Goal: Task Accomplishment & Management: Manage account settings

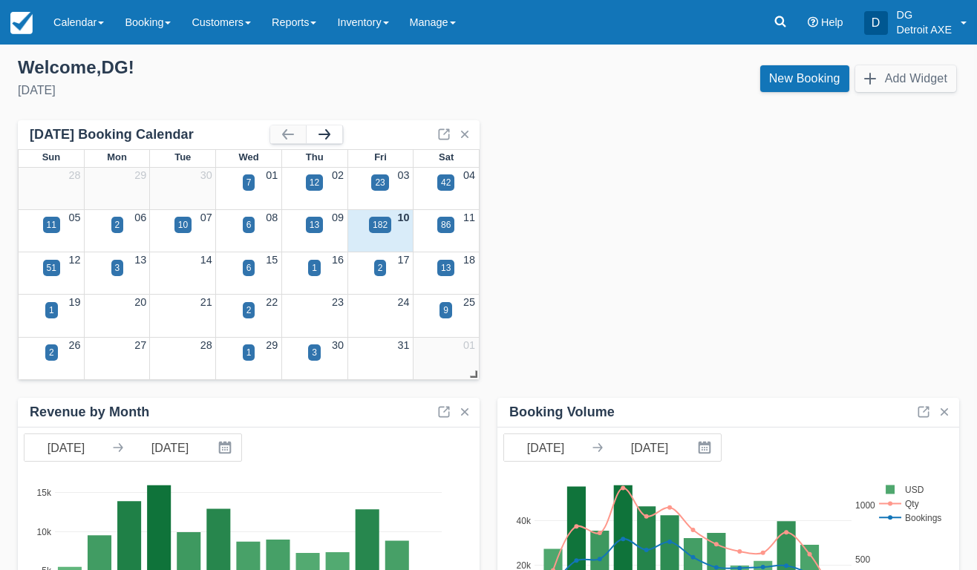
click at [315, 139] on button "button" at bounding box center [325, 134] width 36 height 18
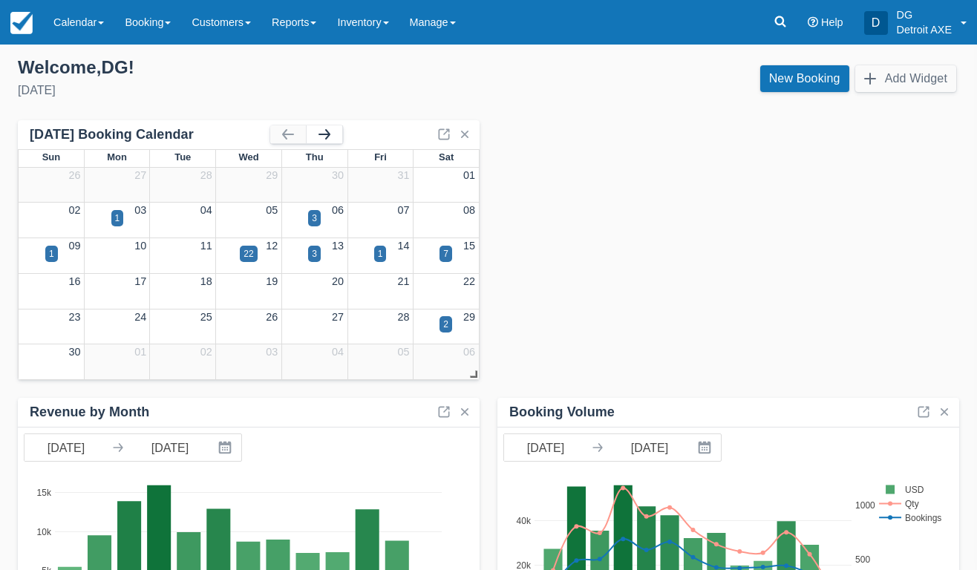
click at [315, 137] on button "button" at bounding box center [325, 134] width 36 height 18
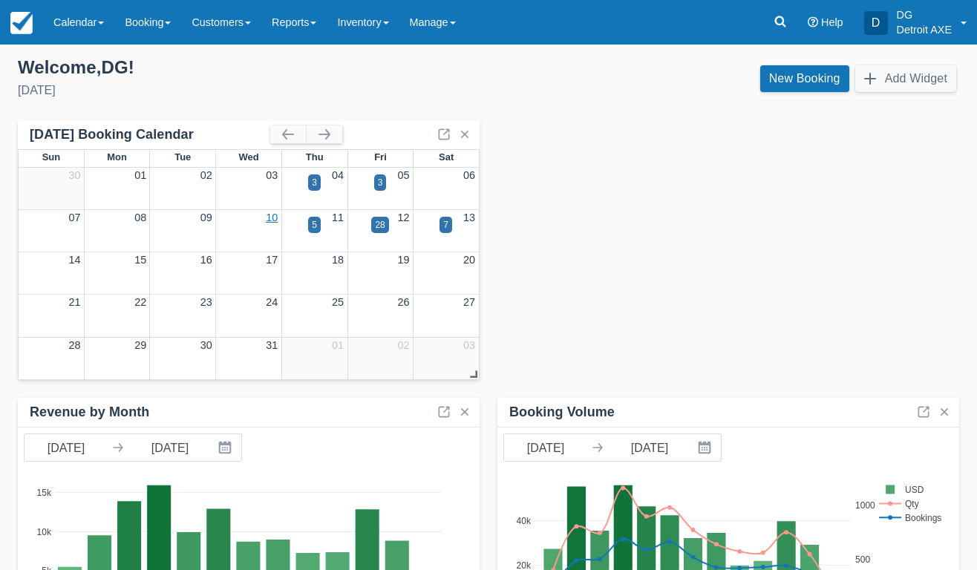
click at [272, 216] on link "10" at bounding box center [272, 218] width 12 height 12
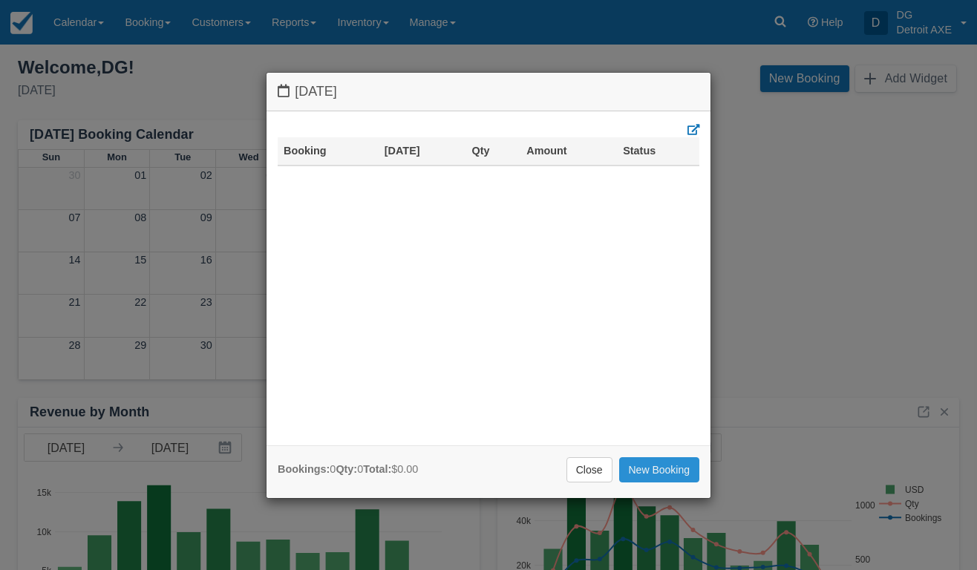
click at [644, 472] on link "New Booking" at bounding box center [659, 469] width 81 height 25
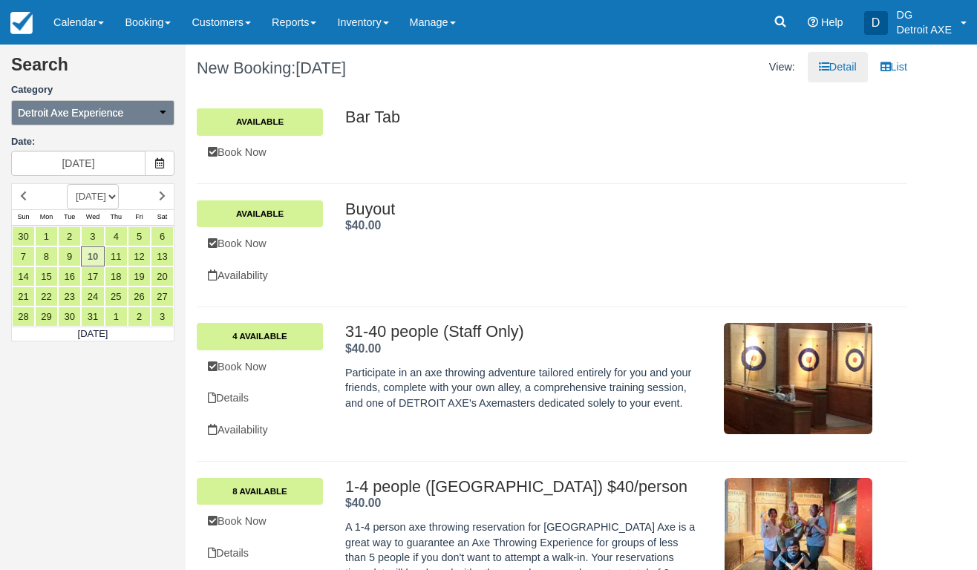
click at [162, 114] on icon "button" at bounding box center [162, 112] width 10 height 10
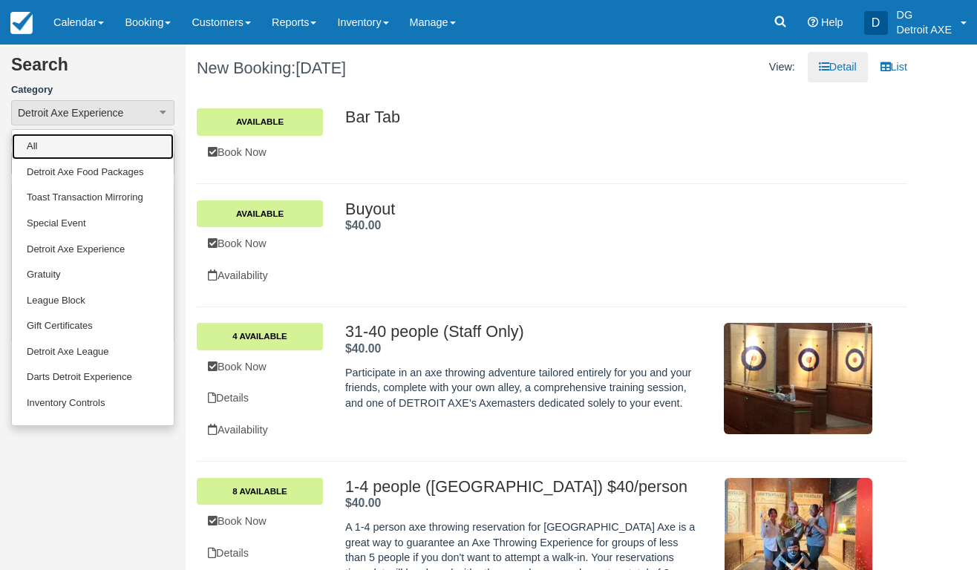
click at [130, 145] on link "All" at bounding box center [93, 147] width 162 height 26
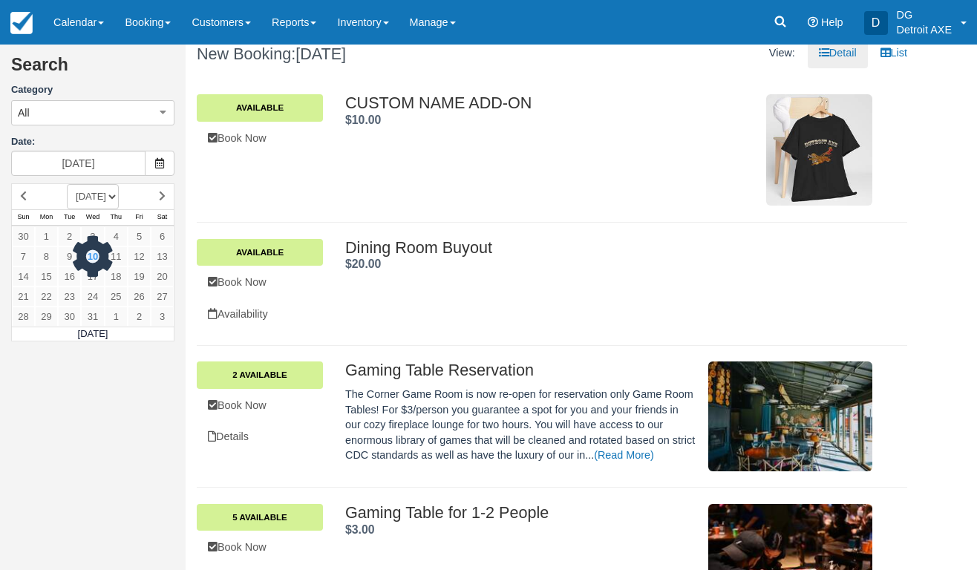
scroll to position [17, 0]
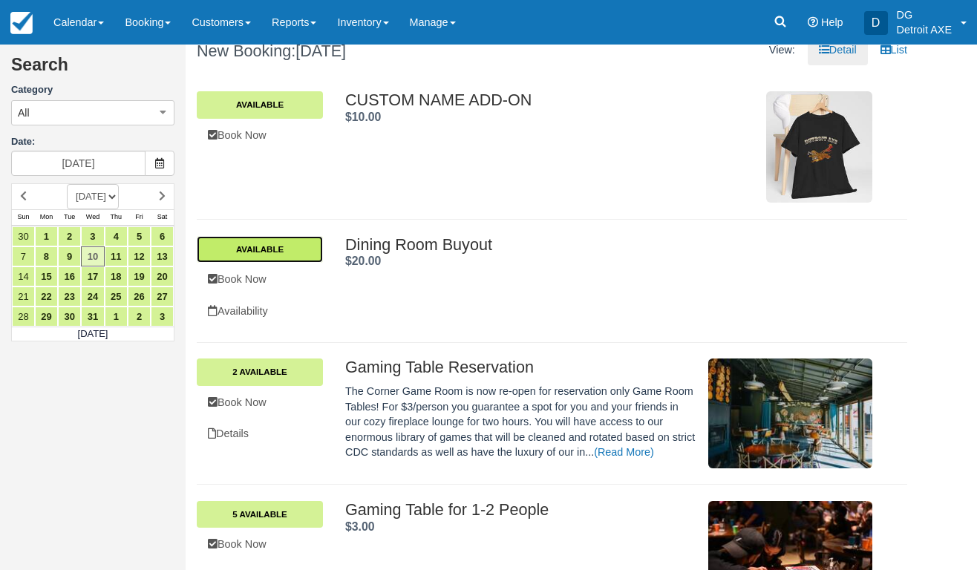
click at [313, 253] on link "Available" at bounding box center [260, 249] width 126 height 27
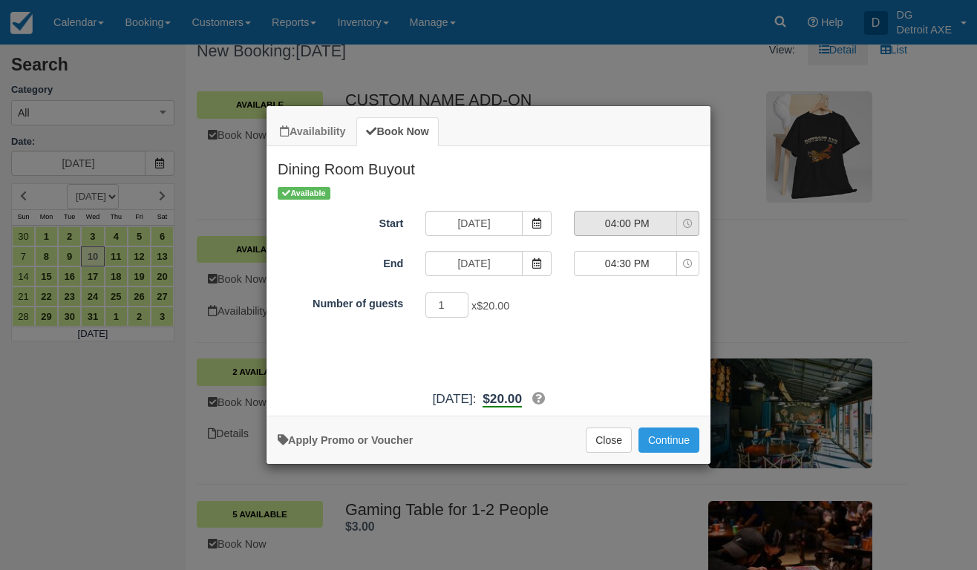
click at [658, 229] on span "04:00 PM" at bounding box center [627, 223] width 105 height 15
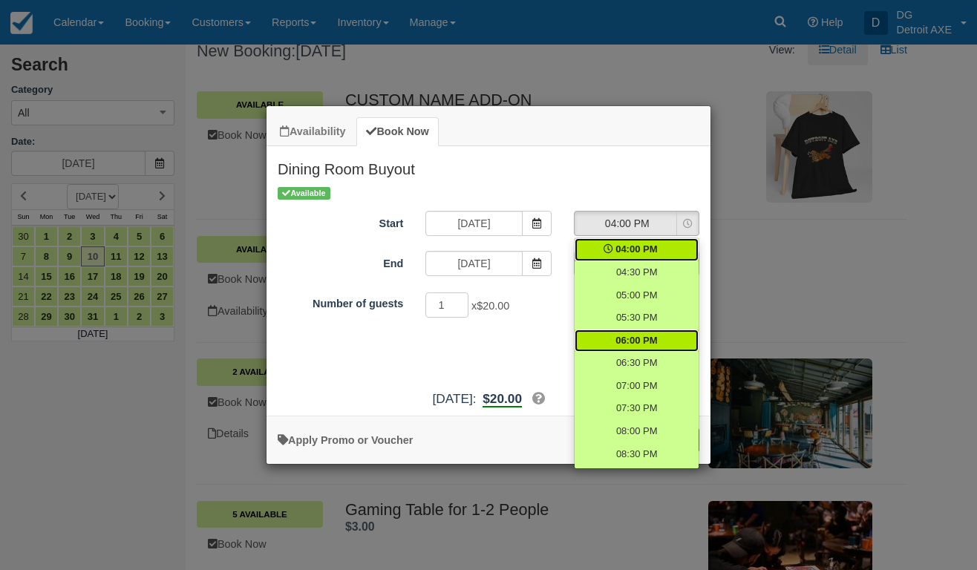
click at [660, 342] on link "06:00 PM" at bounding box center [637, 341] width 124 height 23
select select "18:00"
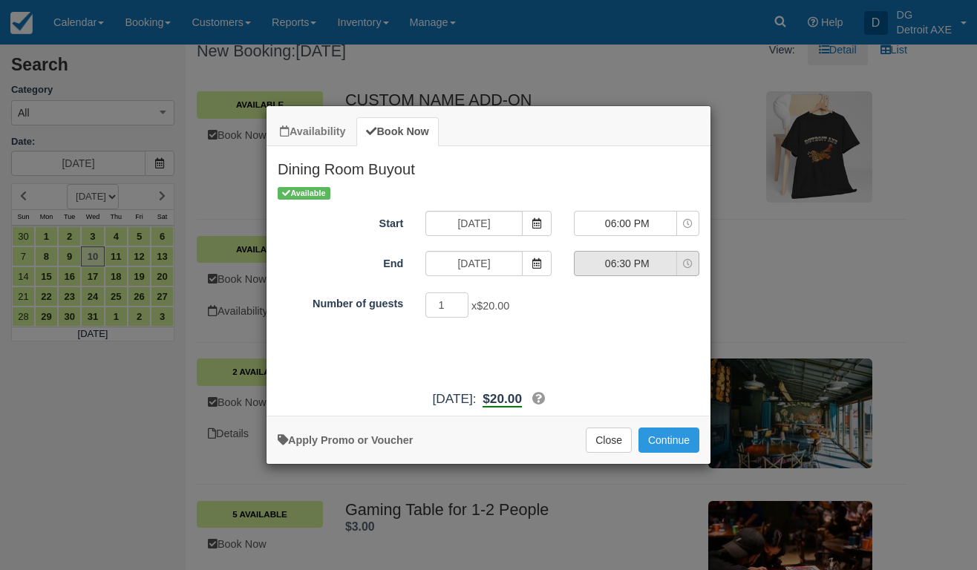
click at [650, 267] on span "06:30 PM" at bounding box center [627, 263] width 105 height 15
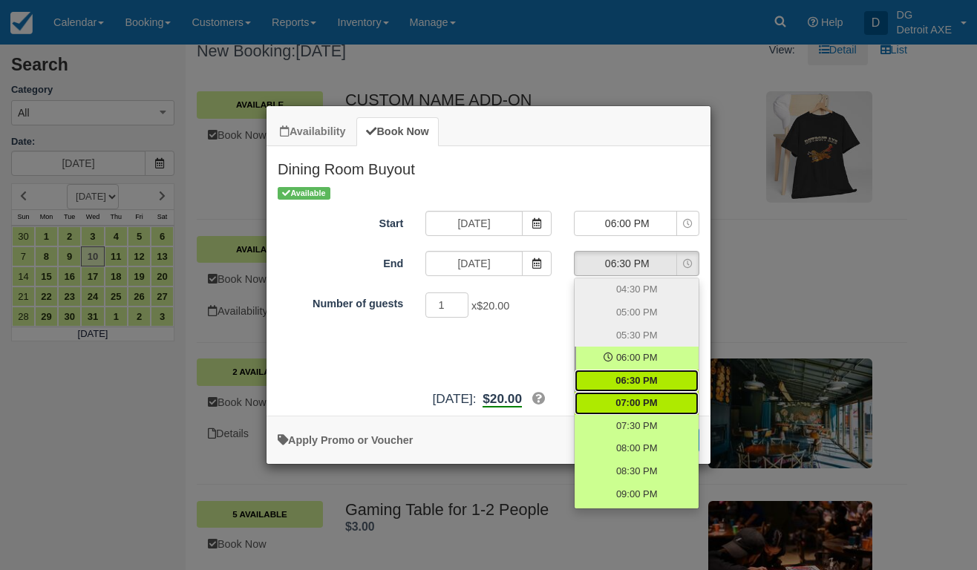
scroll to position [19, 0]
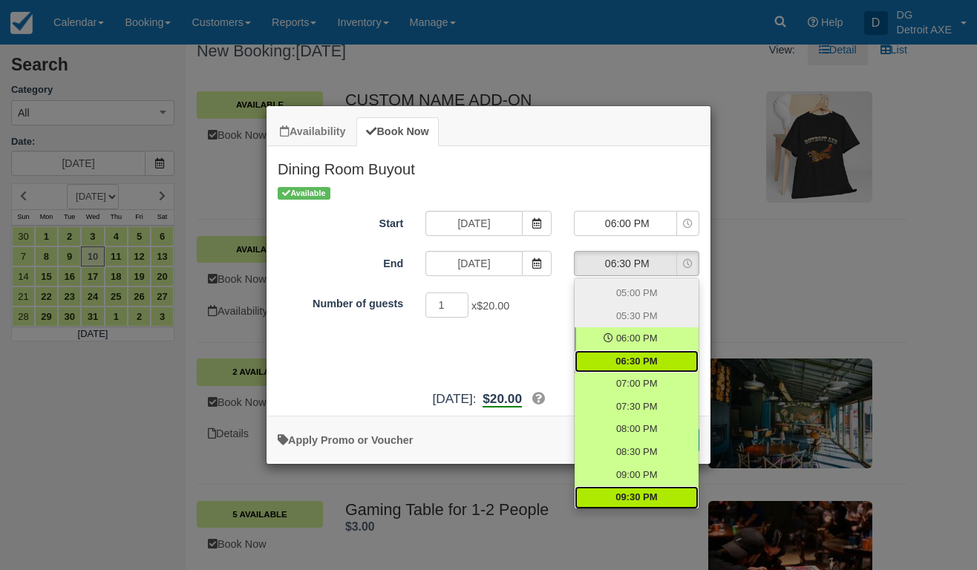
click at [628, 491] on span "09:30 PM" at bounding box center [637, 498] width 42 height 14
select select "21:30"
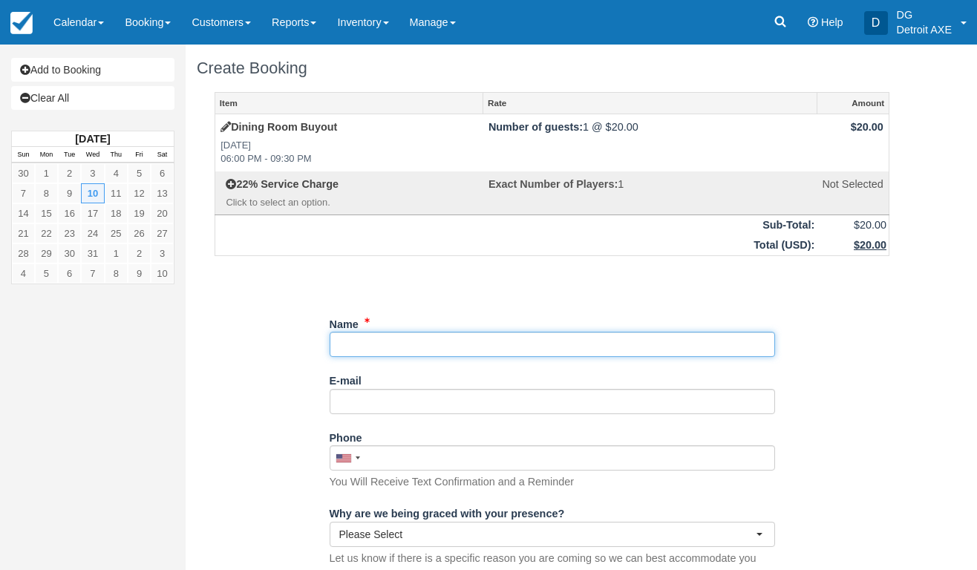
click at [523, 342] on input "Name" at bounding box center [553, 344] width 446 height 25
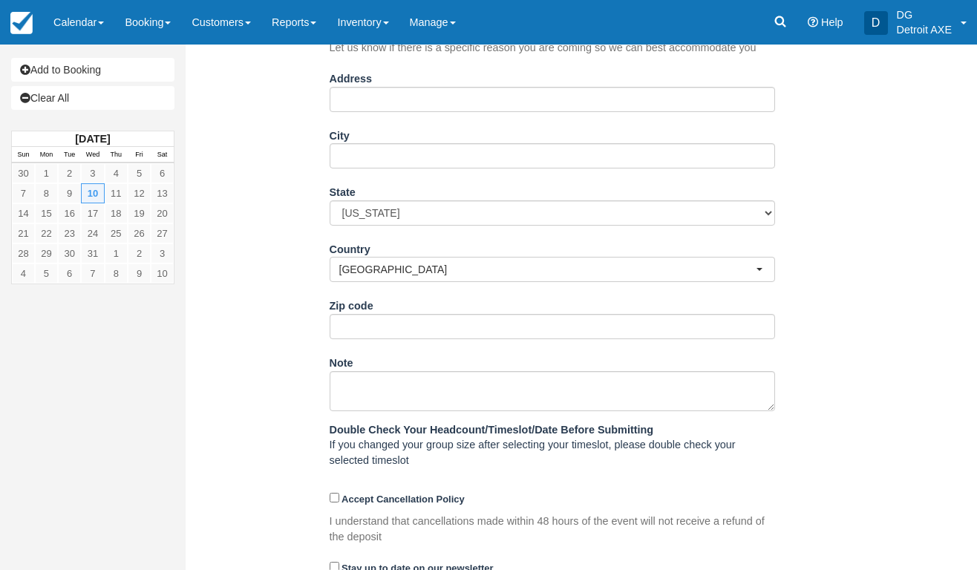
scroll to position [567, 0]
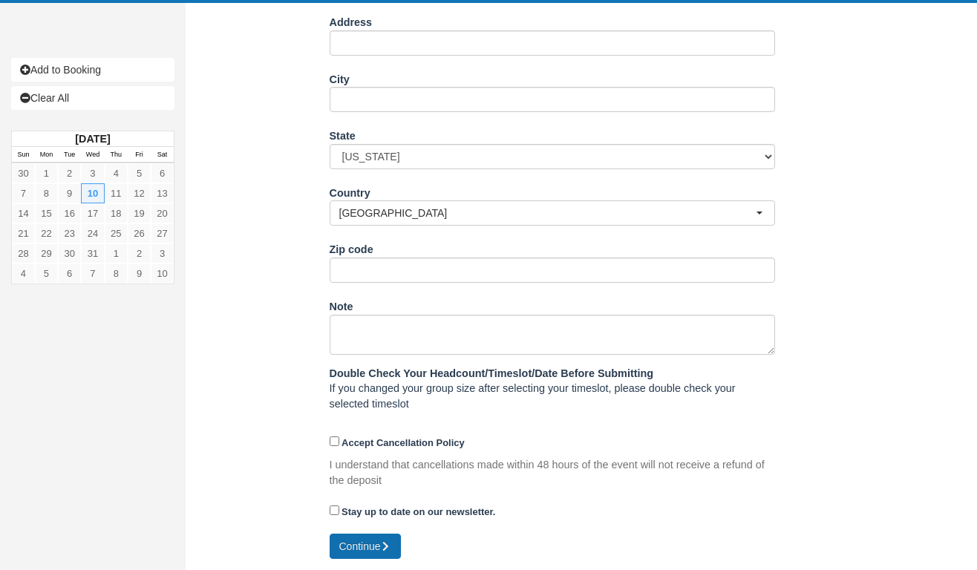
type input "Robin Wheeler"
click at [374, 535] on button "Continue" at bounding box center [365, 546] width 71 height 25
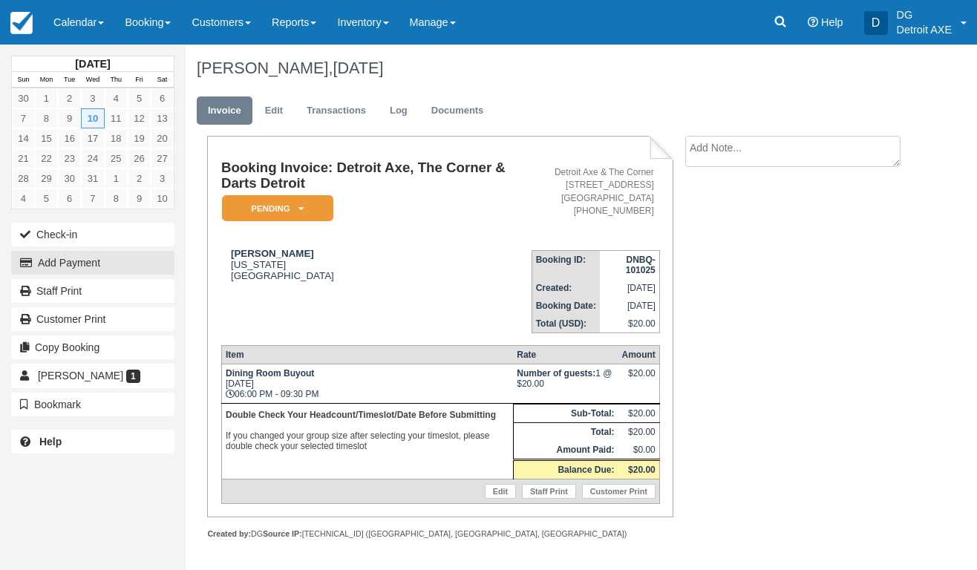
drag, startPoint x: 103, startPoint y: 272, endPoint x: 242, endPoint y: 330, distance: 150.5
click at [242, 330] on div "December 2025 Sun Mon Tue Wed Thu Fri Sat 30 1 2 3 4 5 6 7 8 9 10 11 12 13 14 1…" at bounding box center [488, 308] width 977 height 526
click at [278, 104] on link "Edit" at bounding box center [274, 111] width 40 height 29
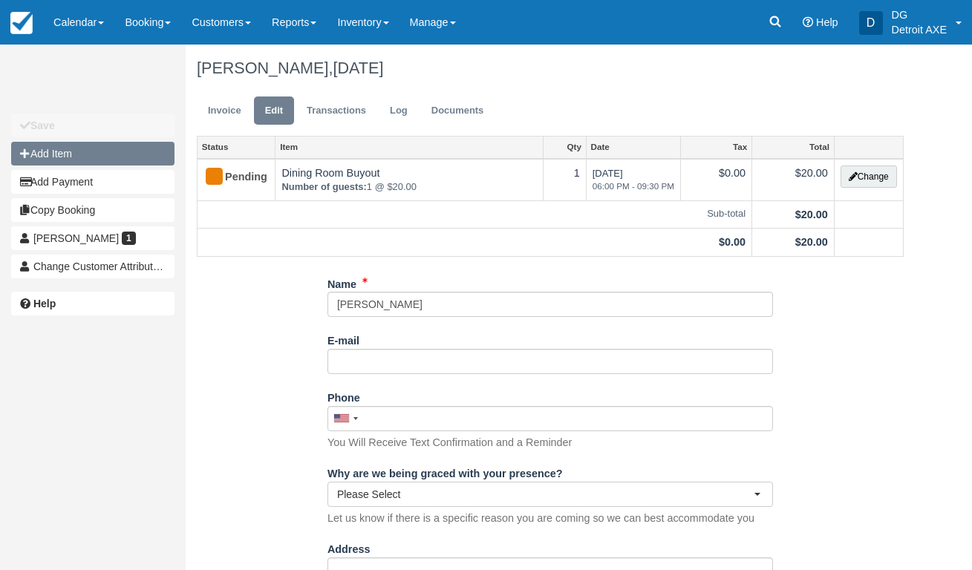
click at [83, 163] on button "Add Item" at bounding box center [92, 154] width 163 height 24
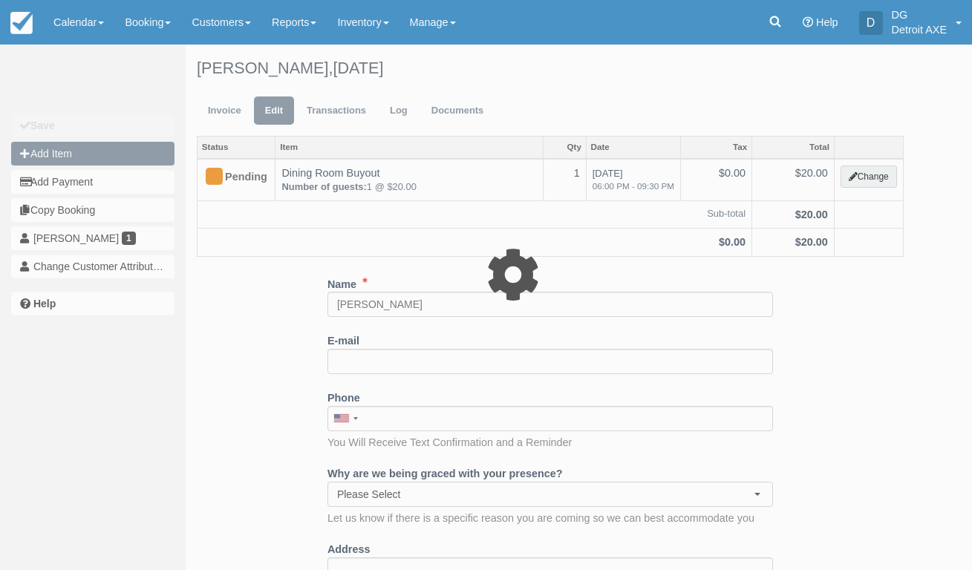
type input "0.00"
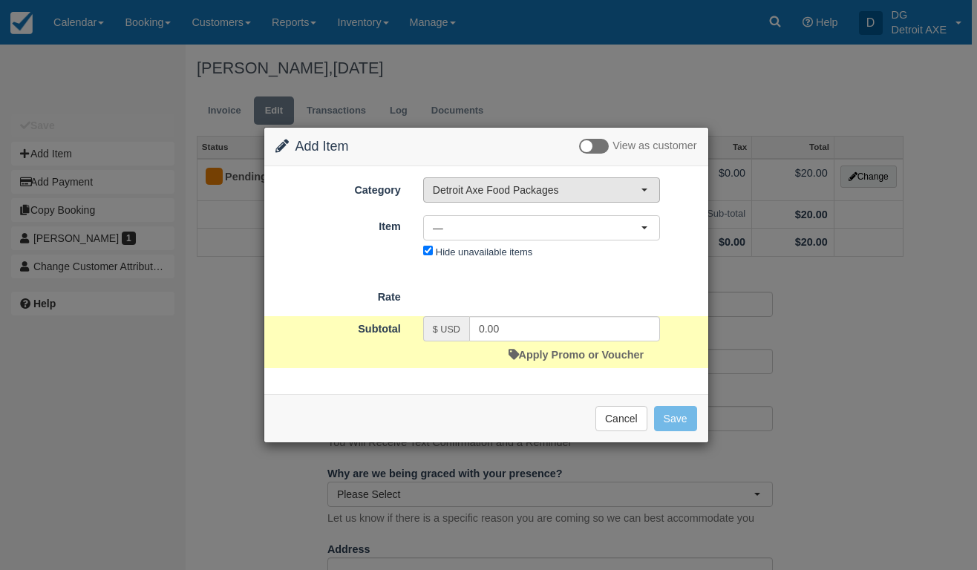
click at [464, 187] on span "Detroit Axe Food Packages" at bounding box center [537, 190] width 208 height 15
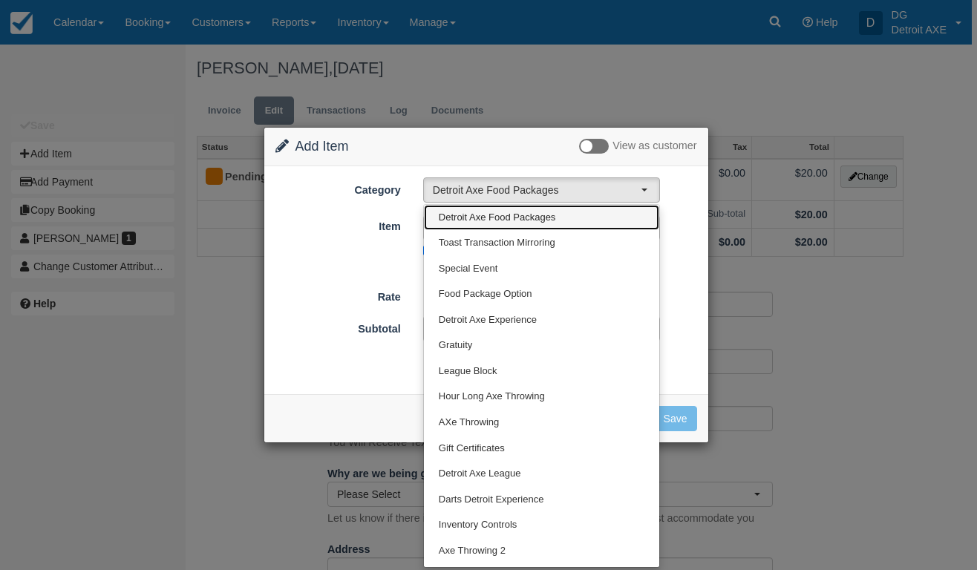
click at [477, 212] on span "Detroit Axe Food Packages" at bounding box center [497, 218] width 117 height 14
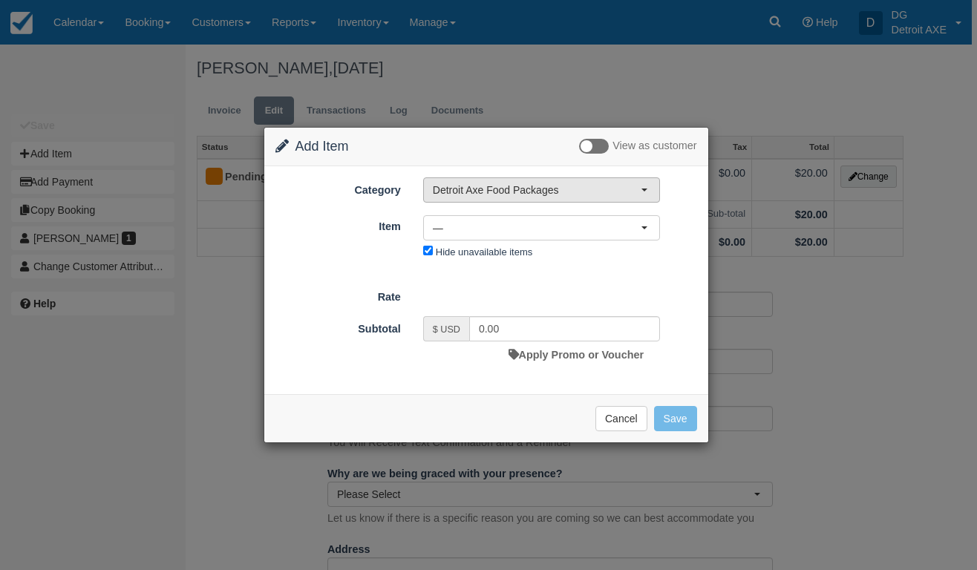
click at [482, 196] on span "Detroit Axe Food Packages" at bounding box center [537, 190] width 208 height 15
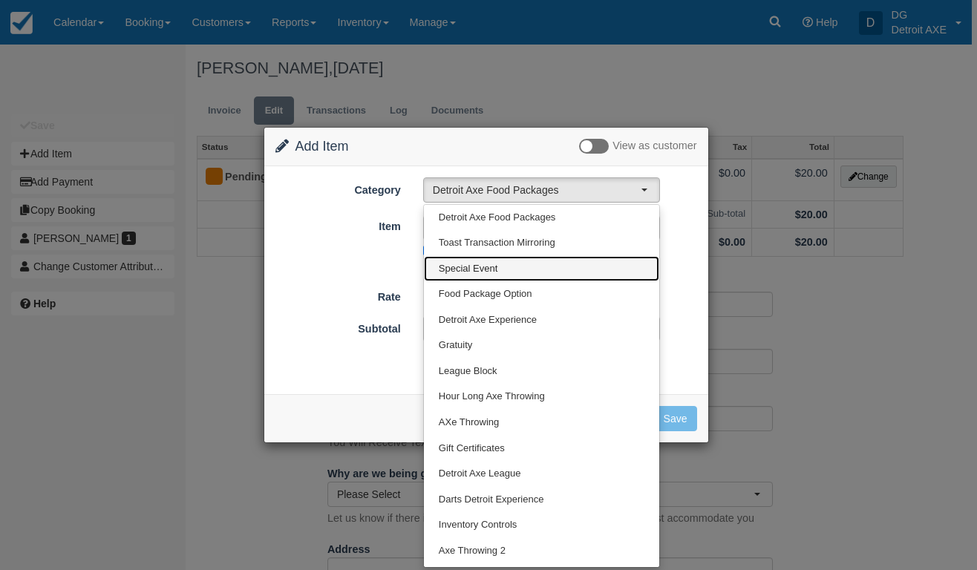
click at [481, 271] on span "Special Event" at bounding box center [468, 269] width 59 height 14
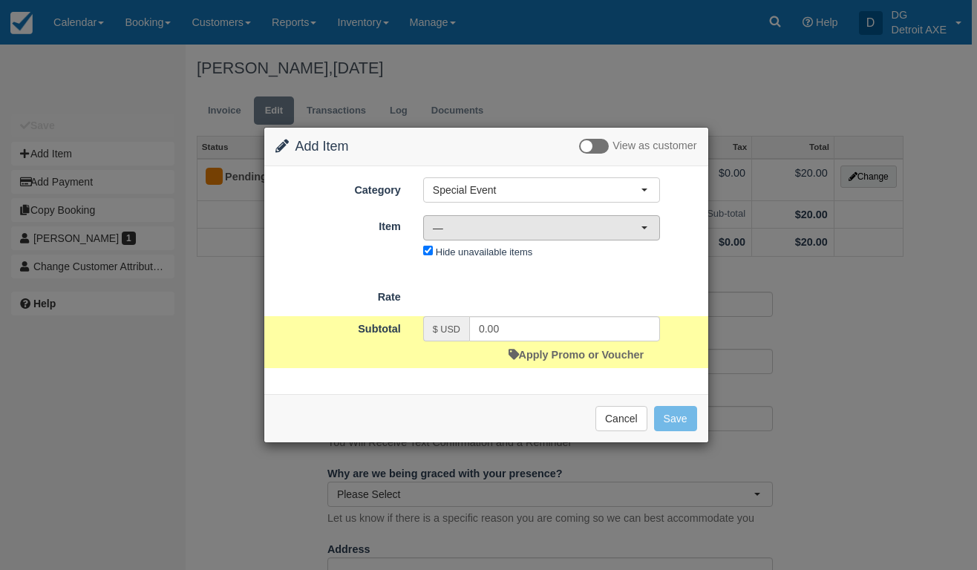
click at [495, 232] on span "—" at bounding box center [537, 228] width 208 height 15
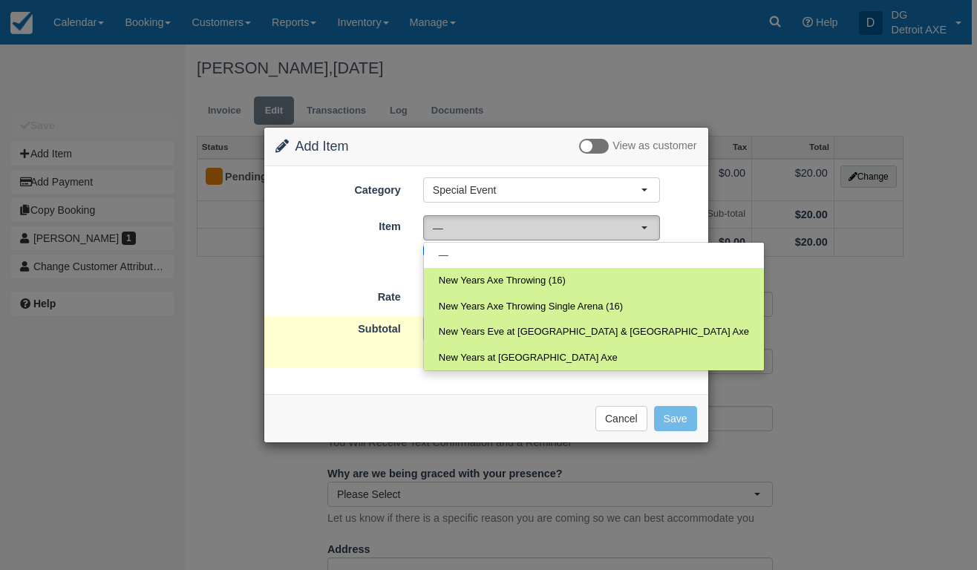
click at [495, 232] on span "—" at bounding box center [537, 228] width 208 height 15
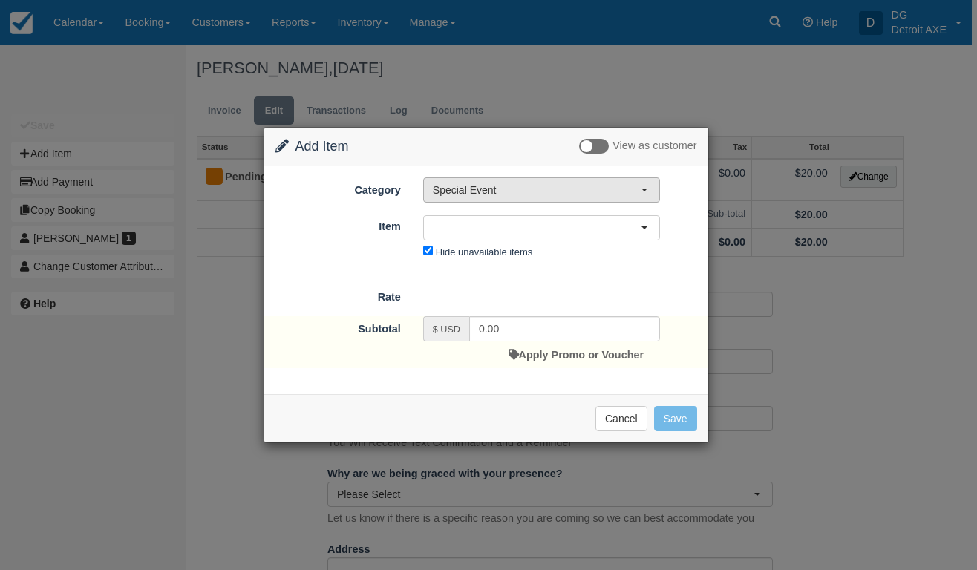
click at [494, 193] on span "Special Event" at bounding box center [537, 190] width 208 height 15
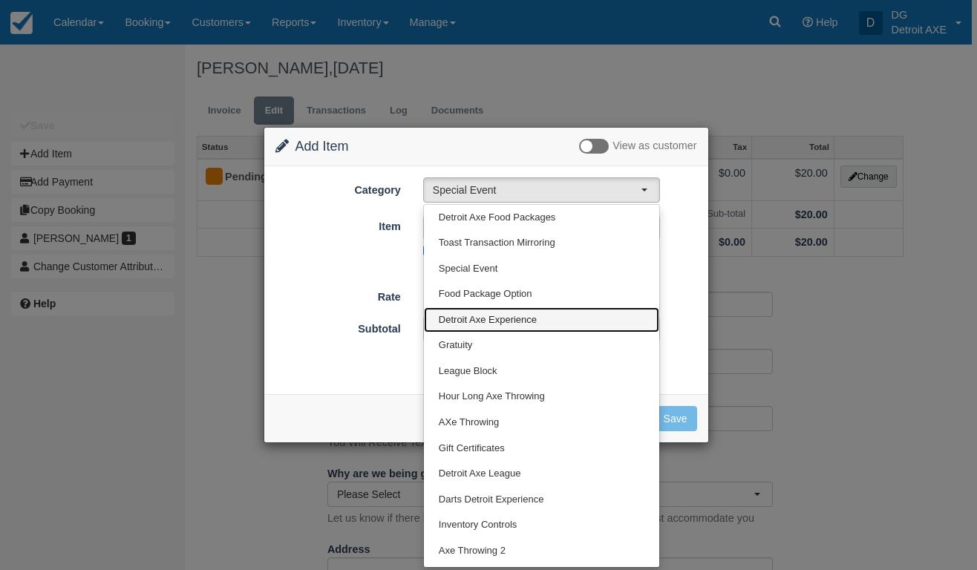
click at [584, 325] on link "Detroit Axe Experience" at bounding box center [541, 320] width 235 height 26
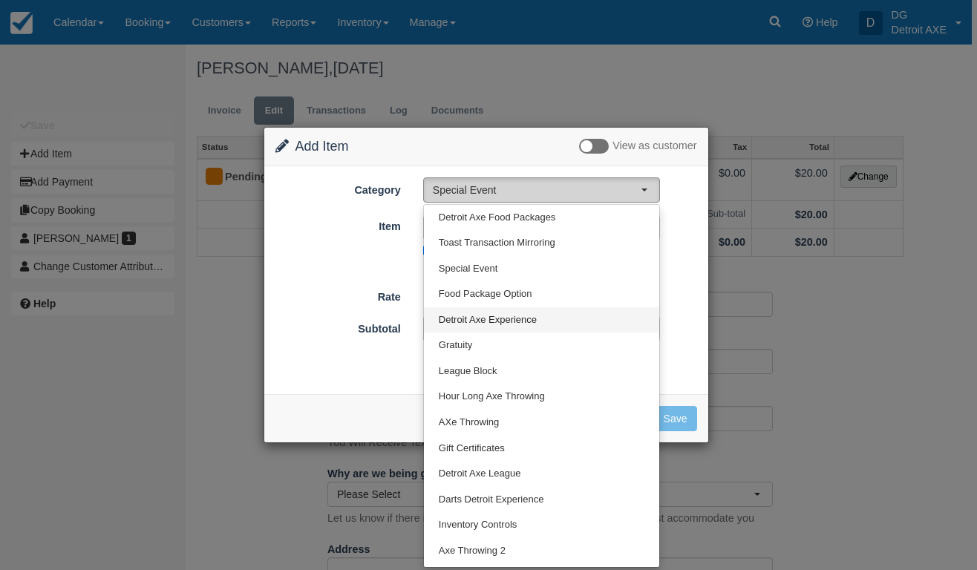
select select "14"
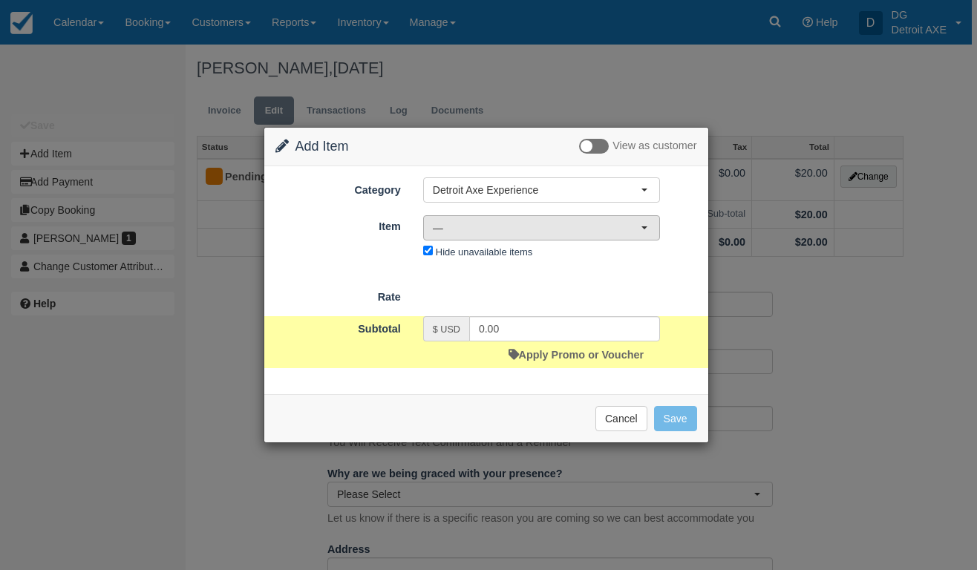
click at [571, 221] on span "—" at bounding box center [537, 228] width 208 height 15
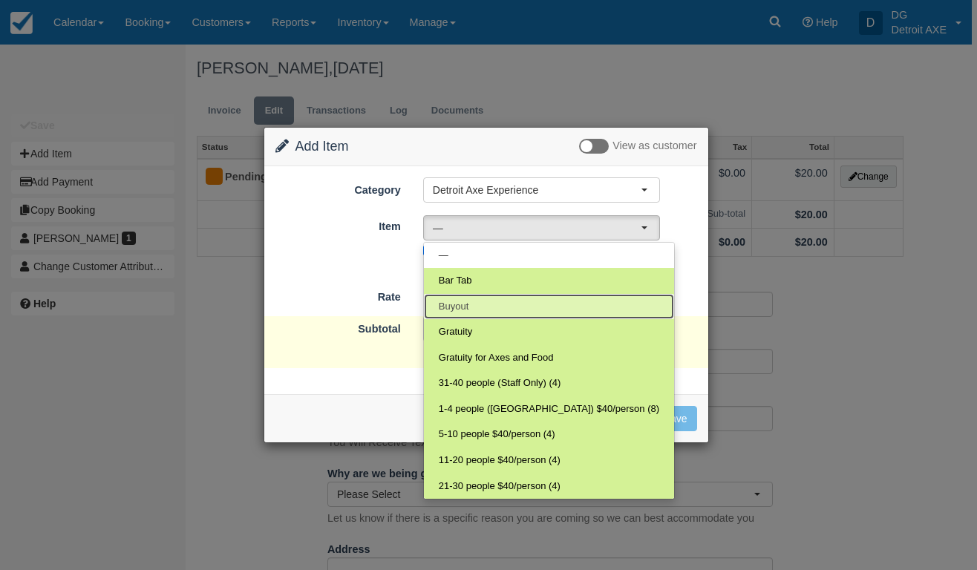
click at [509, 307] on link "Buyout" at bounding box center [549, 307] width 250 height 26
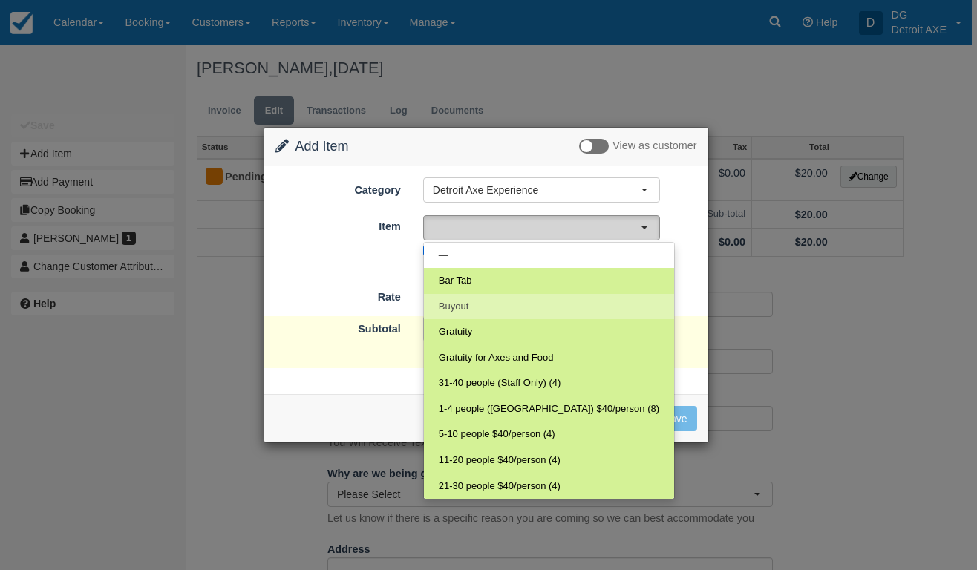
select select "99"
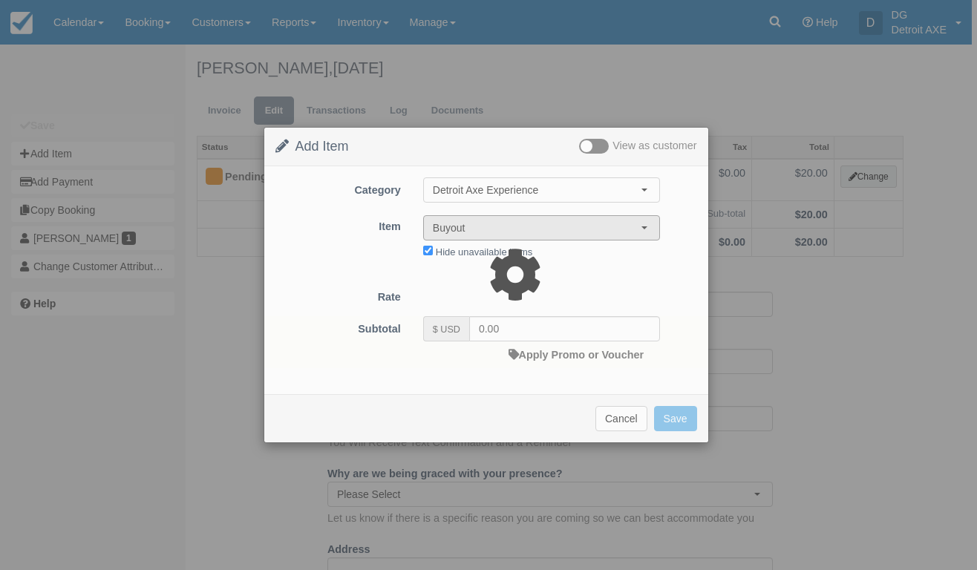
type input "120.00"
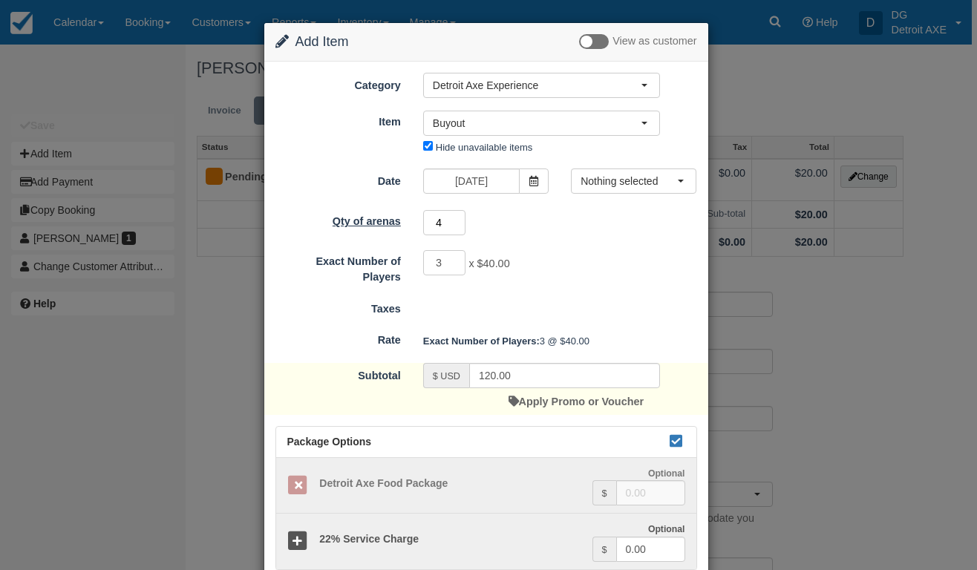
drag, startPoint x: 442, startPoint y: 225, endPoint x: 406, endPoint y: 215, distance: 36.9
click at [408, 215] on div "Qty of arenas 4 Minimum of 4Maximum of 4" at bounding box center [486, 223] width 444 height 29
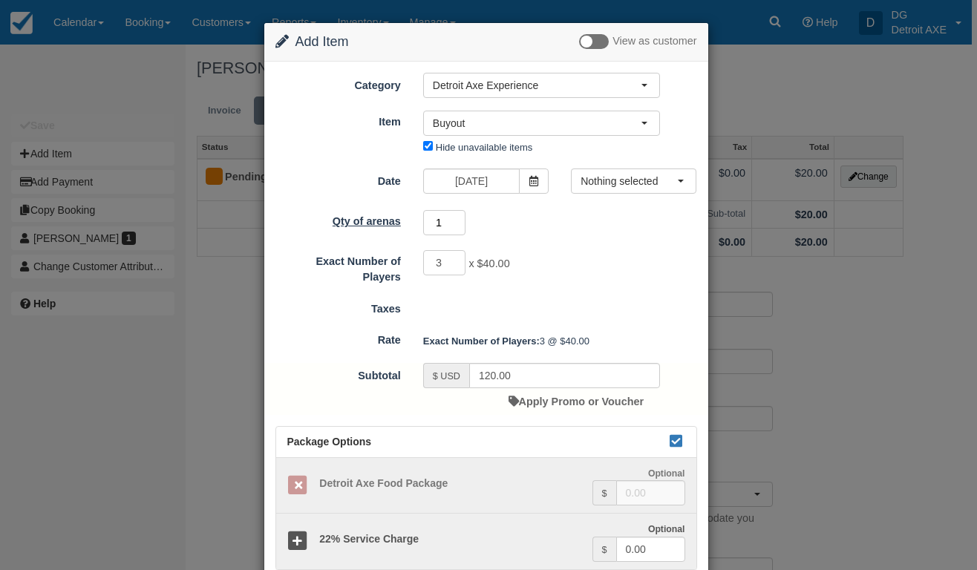
type input "10"
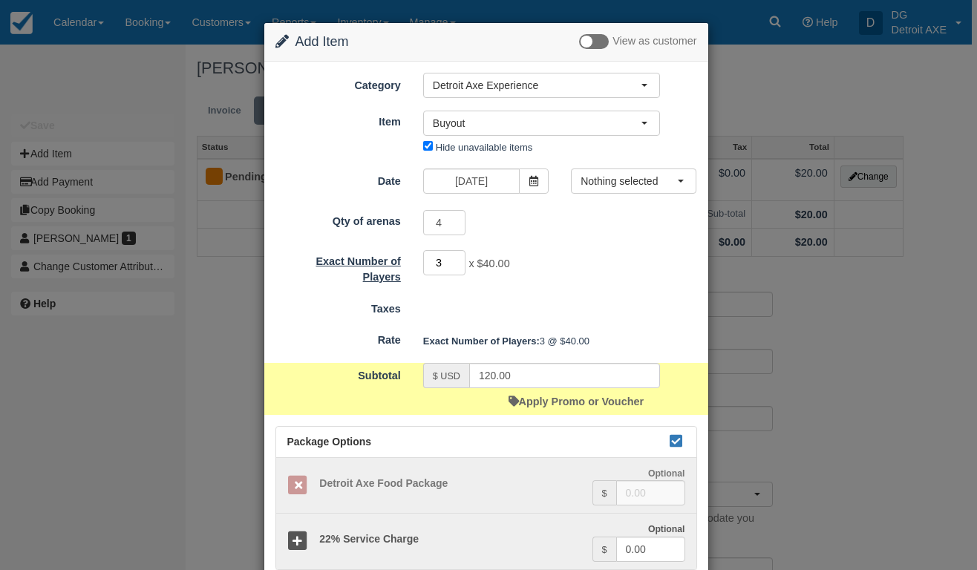
drag, startPoint x: 443, startPoint y: 261, endPoint x: 407, endPoint y: 261, distance: 35.6
click at [412, 261] on div "3 x $40.00 Required.Maximum of 75" at bounding box center [541, 264] width 259 height 29
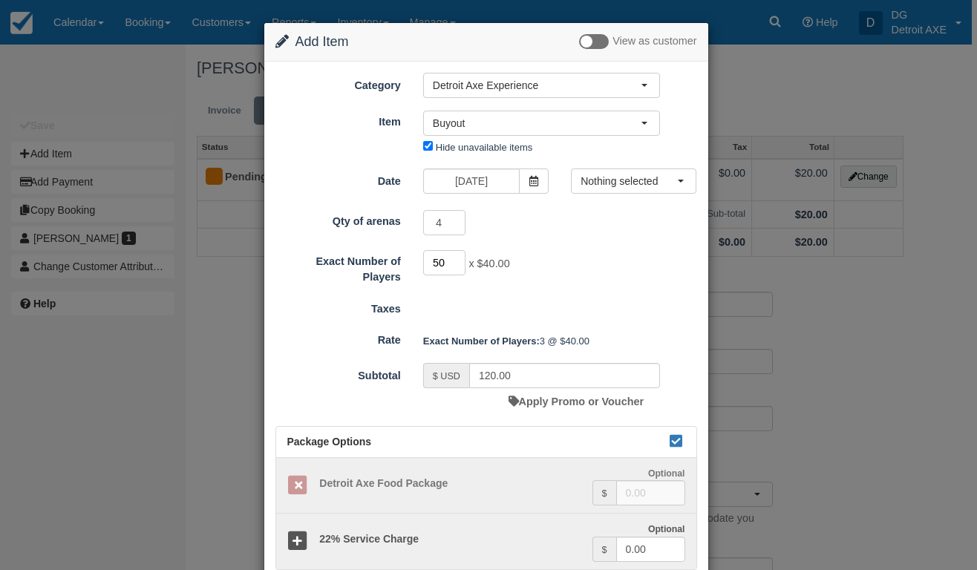
type input "50"
type input "2000.00"
click at [549, 294] on form "Category Detroit Axe Experience Detroit Axe Food Packages Toast Transaction Mir…" at bounding box center [486, 322] width 422 height 498
click at [614, 174] on span "Nothing selected" at bounding box center [629, 181] width 97 height 15
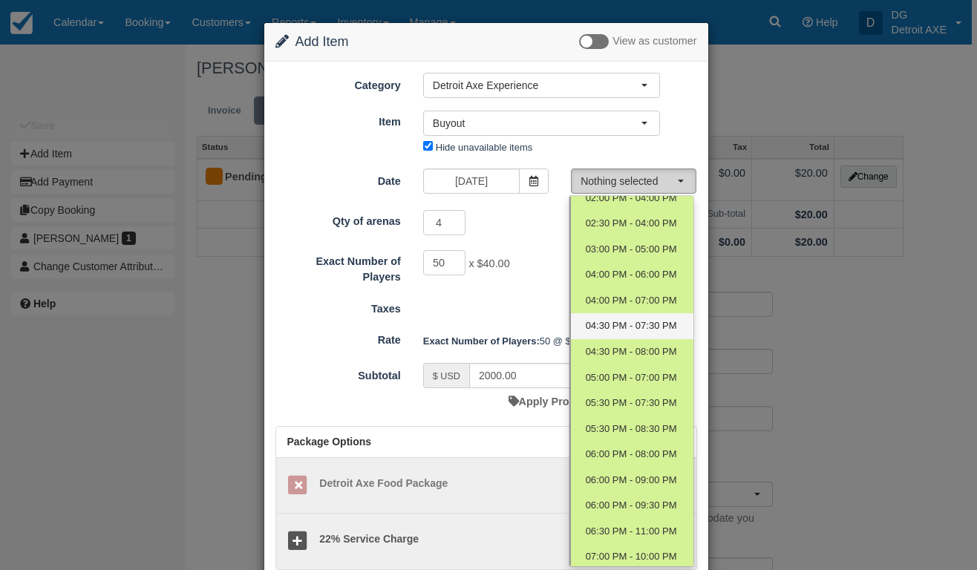
scroll to position [91, 0]
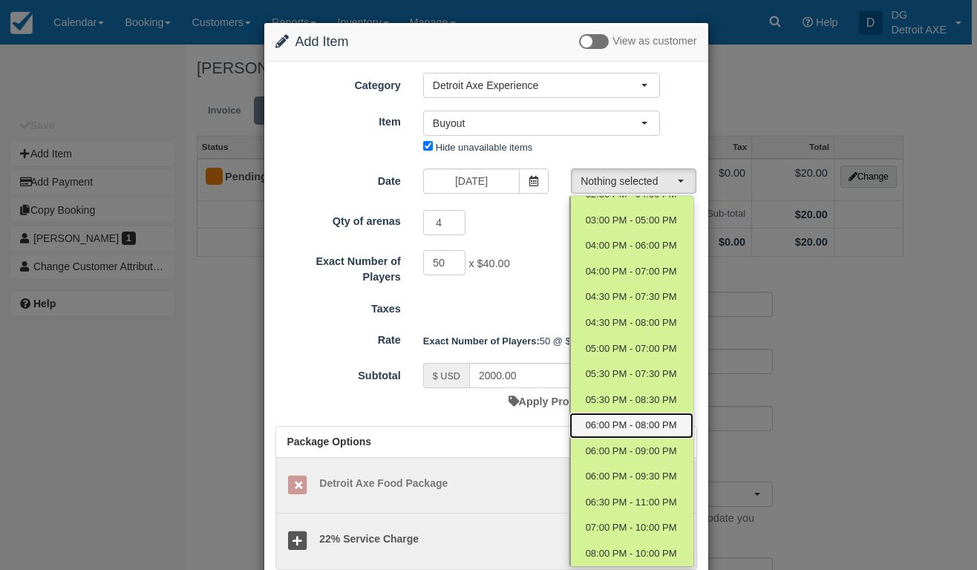
click at [608, 418] on link "06:00 PM - 08:00 PM" at bounding box center [632, 426] width 124 height 26
select select "12"
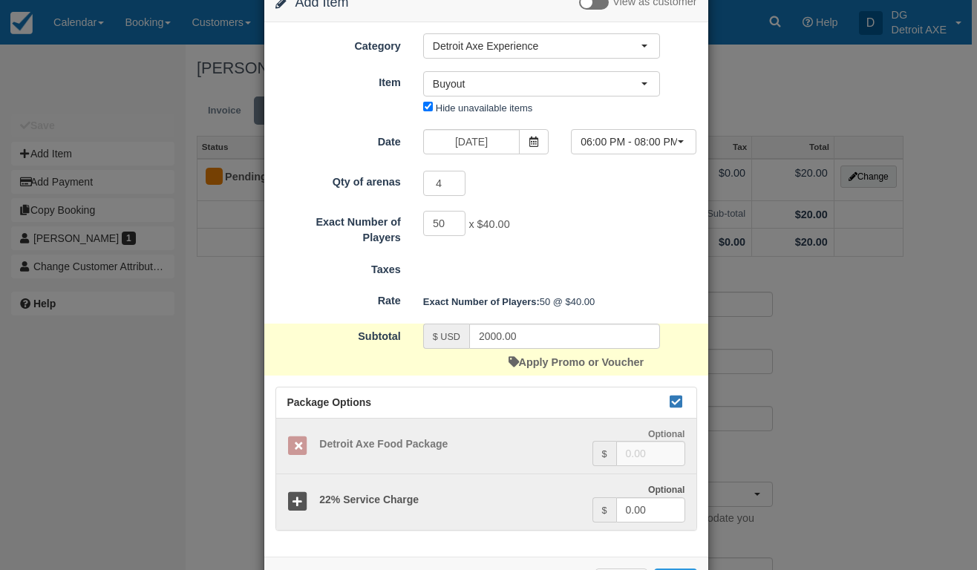
scroll to position [97, 0]
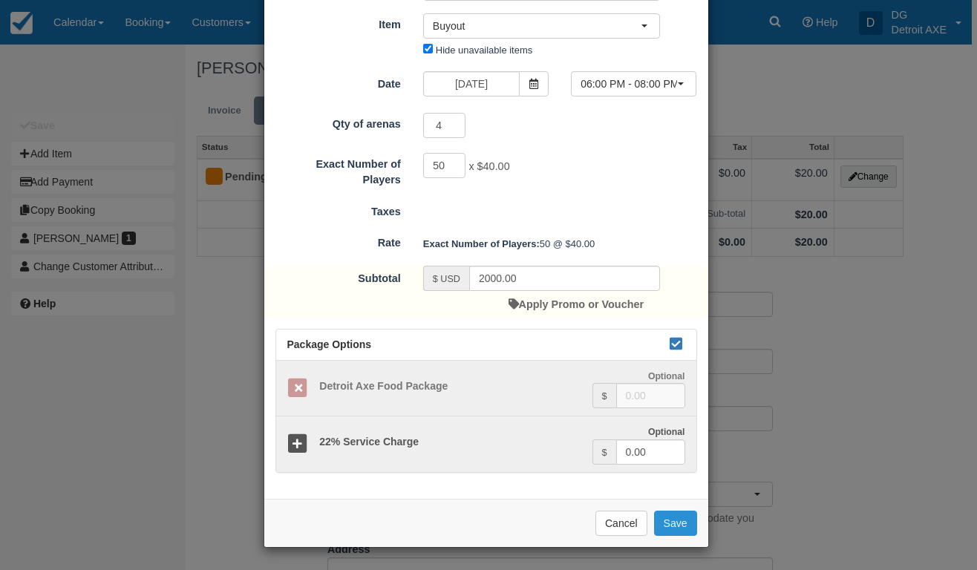
click at [663, 519] on button "Save" at bounding box center [675, 523] width 43 height 25
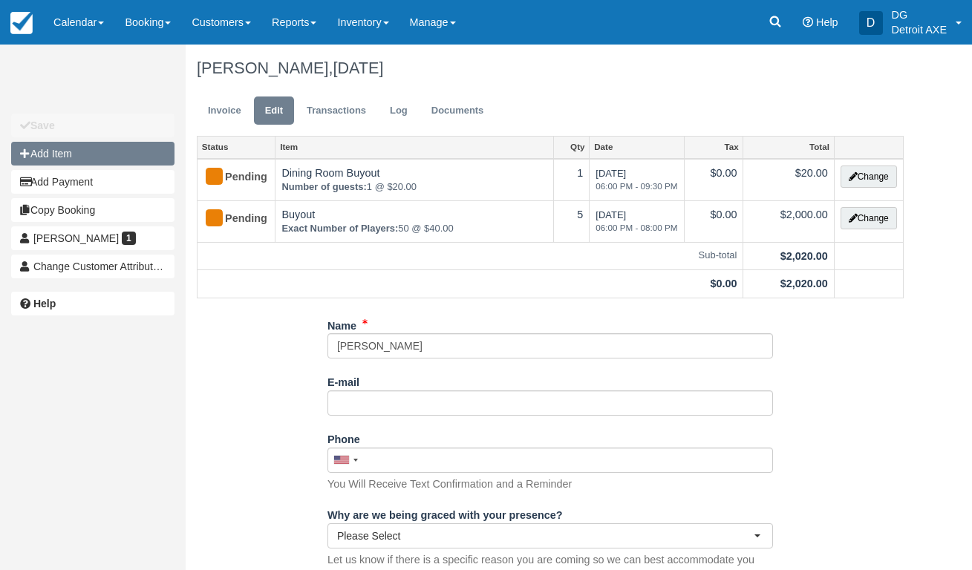
click at [140, 149] on button "Add Item" at bounding box center [92, 154] width 163 height 24
type input "0.00"
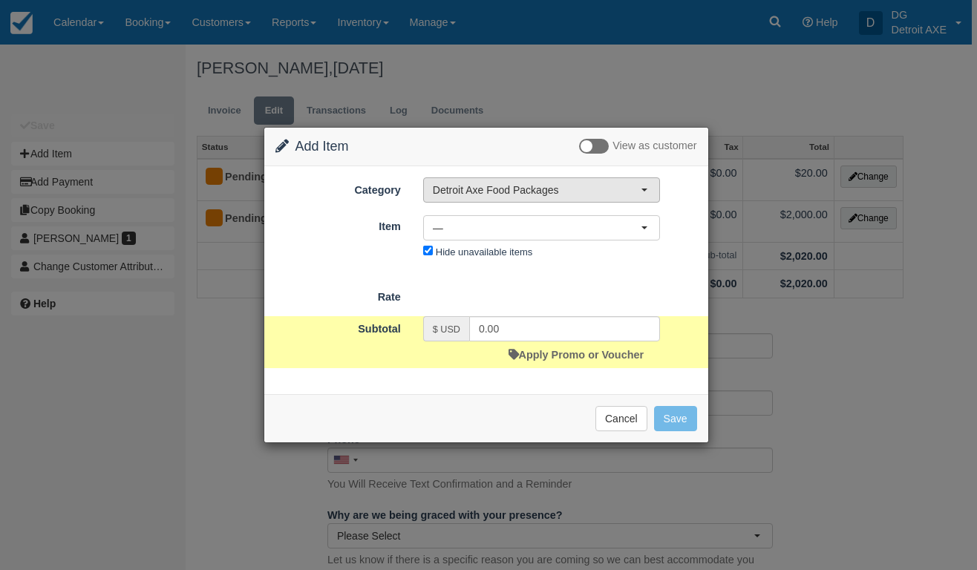
click at [542, 183] on span "Detroit Axe Food Packages" at bounding box center [537, 190] width 208 height 15
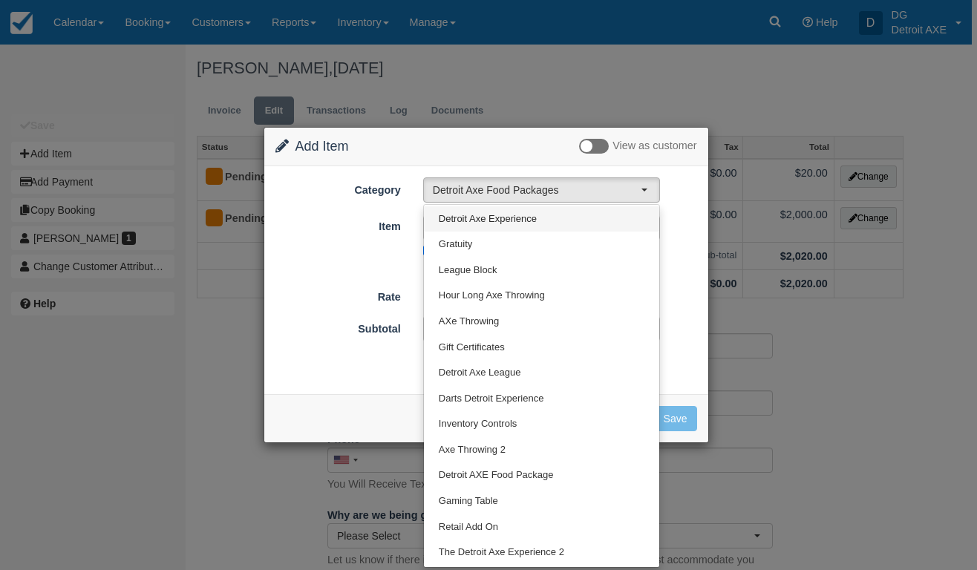
scroll to position [109, 0]
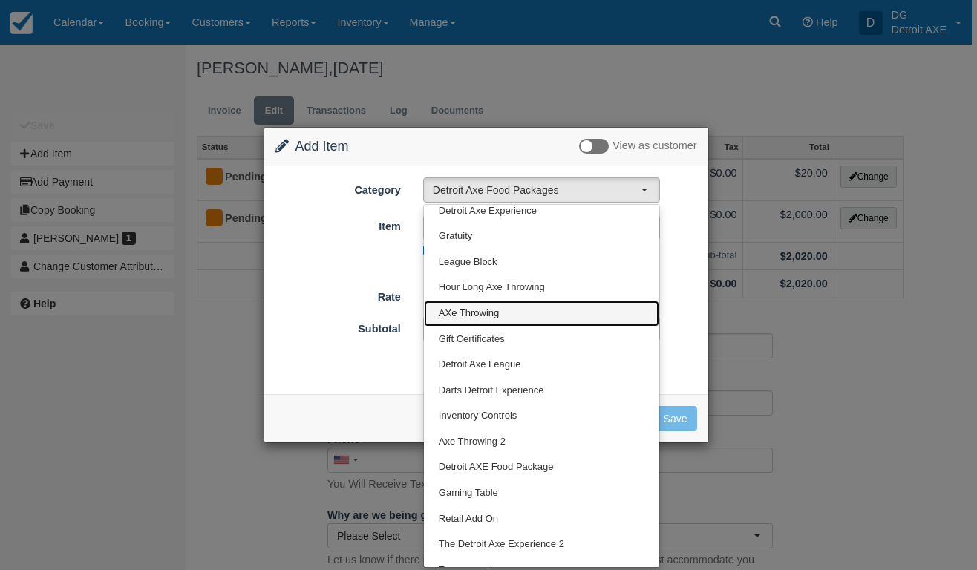
click at [514, 310] on link "AXe Throwing" at bounding box center [541, 314] width 235 height 26
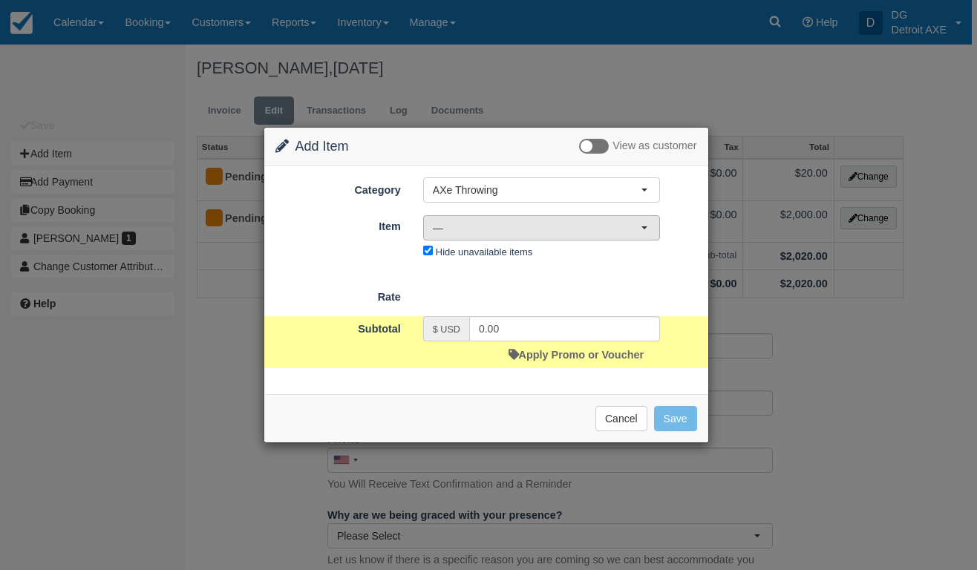
click at [542, 226] on span "—" at bounding box center [537, 228] width 208 height 15
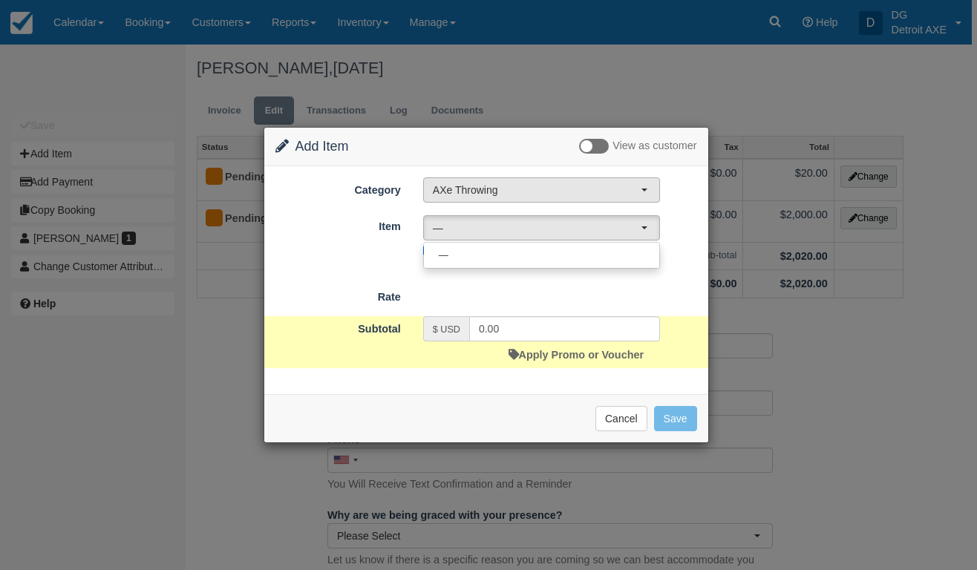
click at [548, 192] on span "AXe Throwing" at bounding box center [537, 190] width 208 height 15
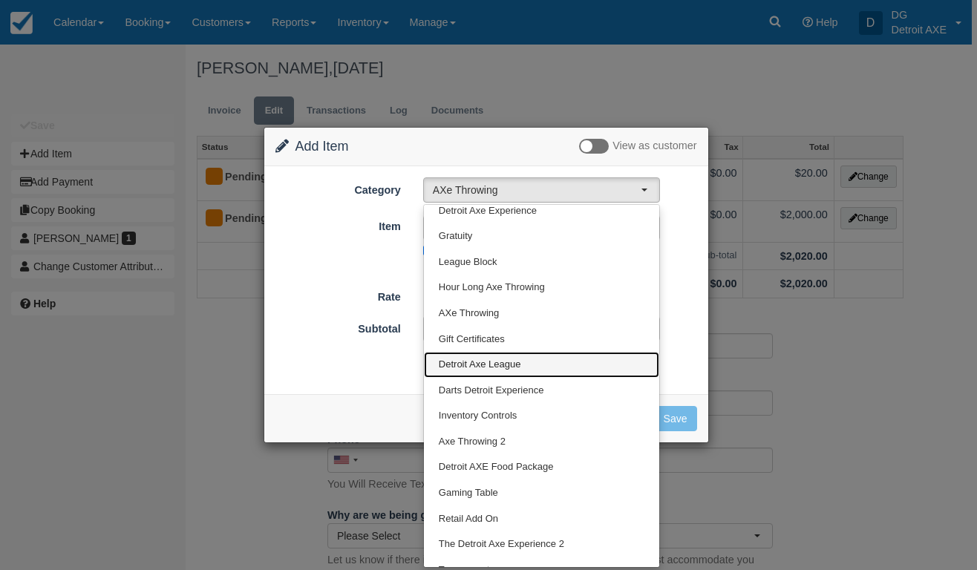
click at [506, 358] on span "Detroit Axe League" at bounding box center [480, 365] width 82 height 14
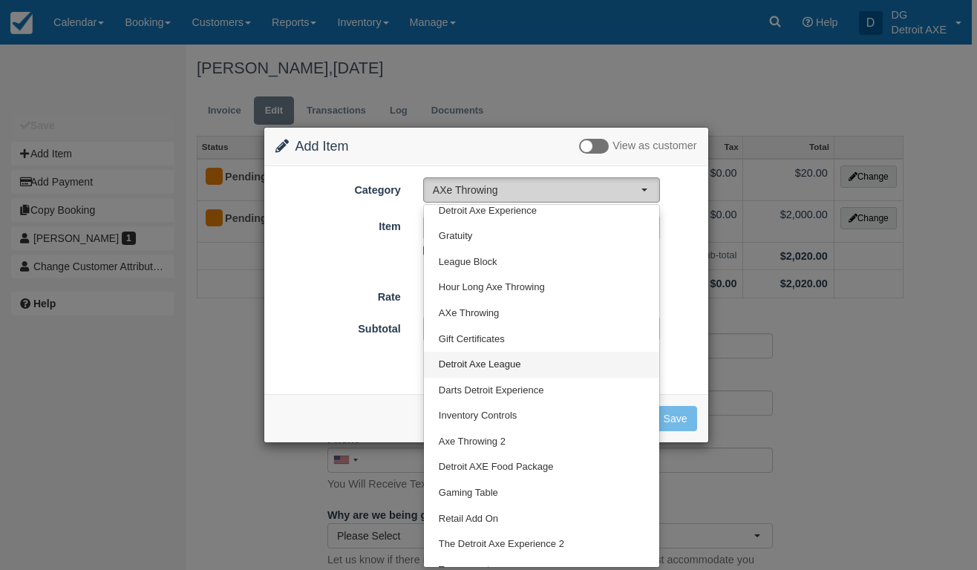
select select "3"
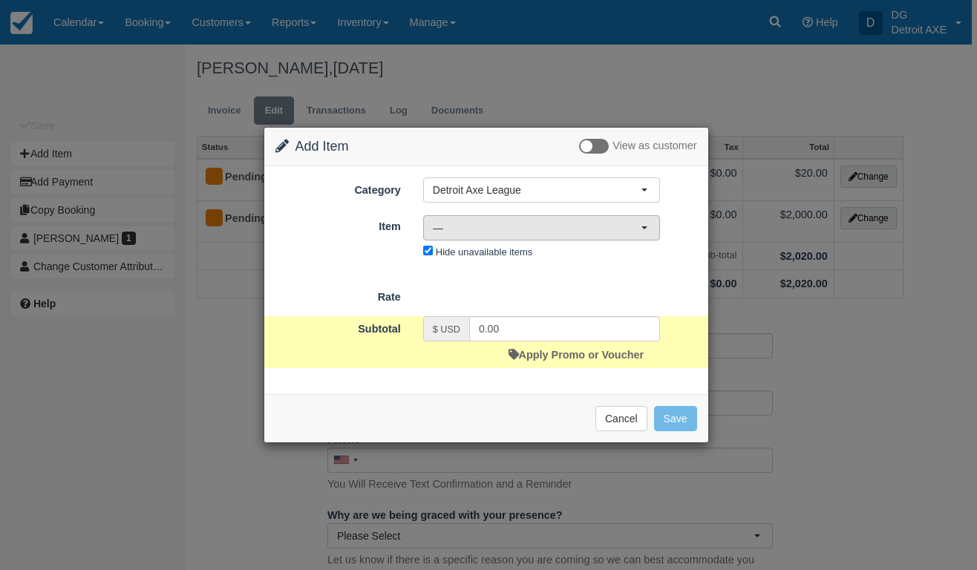
click at [556, 234] on span "—" at bounding box center [537, 228] width 208 height 15
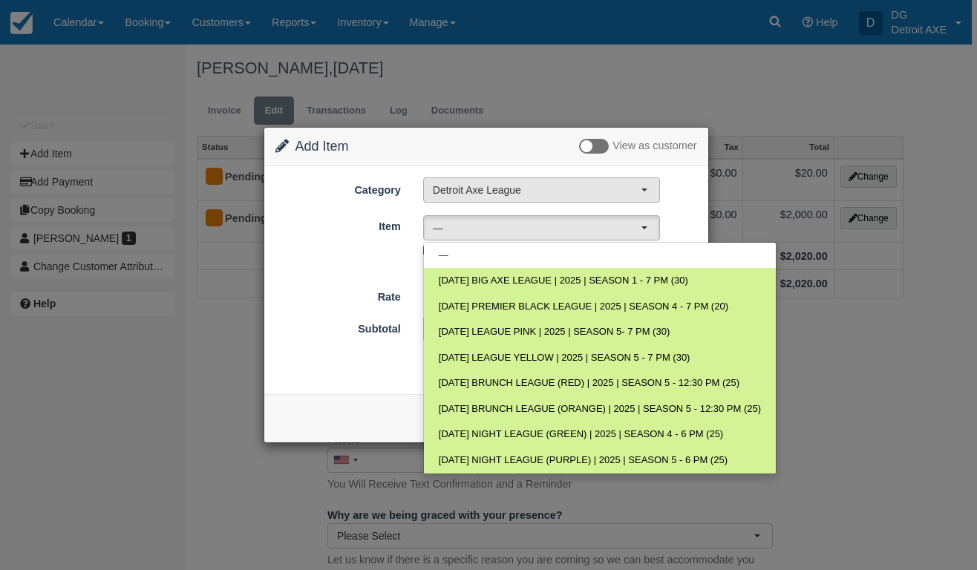
click at [570, 183] on span "Detroit Axe League" at bounding box center [537, 190] width 208 height 15
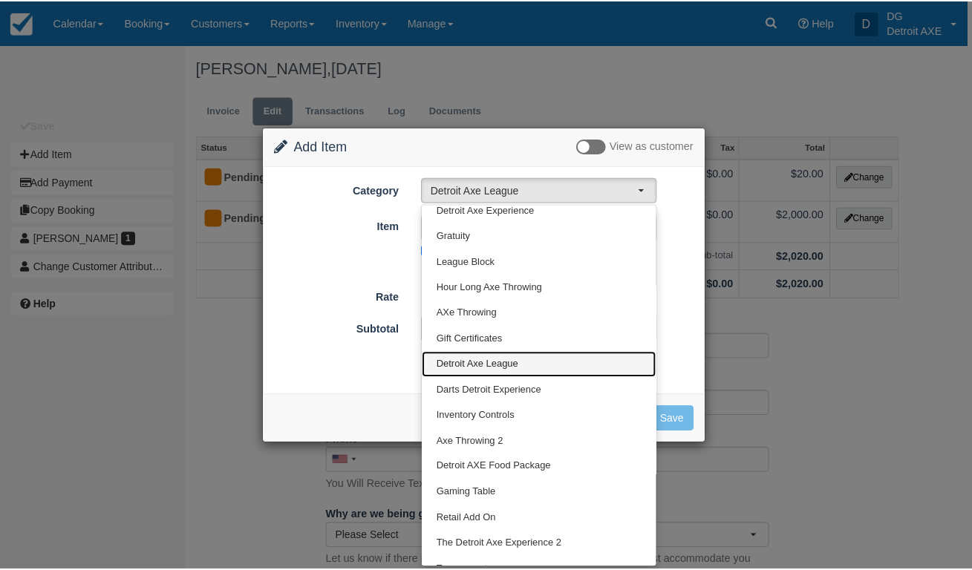
scroll to position [125, 0]
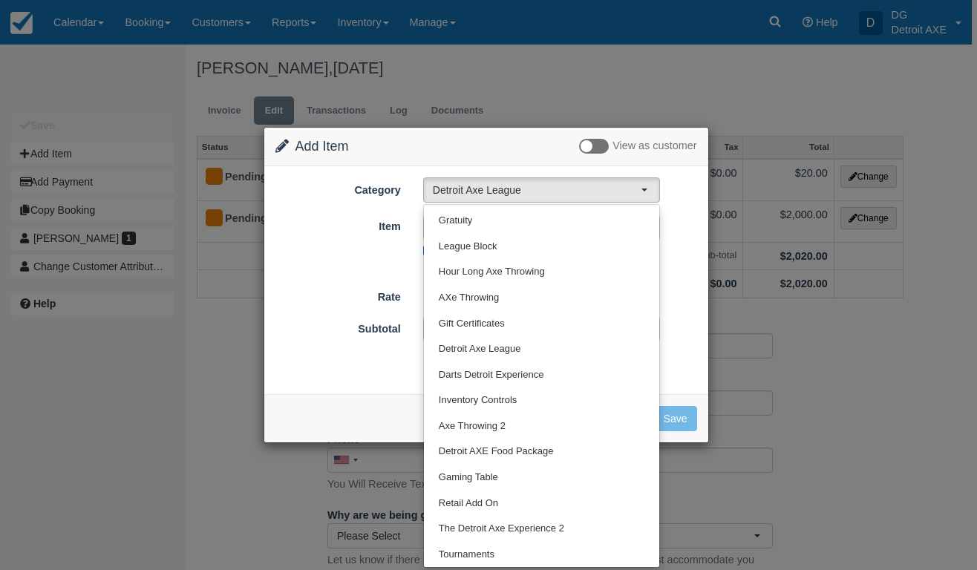
click at [694, 220] on div "Item Nothing selected — — [DATE] BIG AXE LEAGUE | 2025 | SEASON 1 - 7 PM (30) […" at bounding box center [486, 238] width 444 height 49
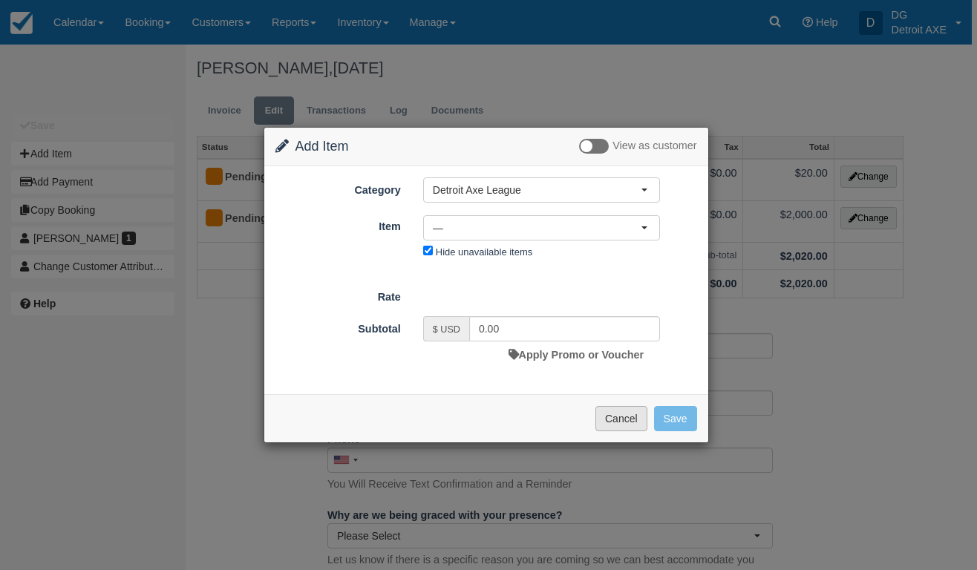
click at [612, 417] on button "Cancel" at bounding box center [622, 418] width 52 height 25
